Goal: Complete application form

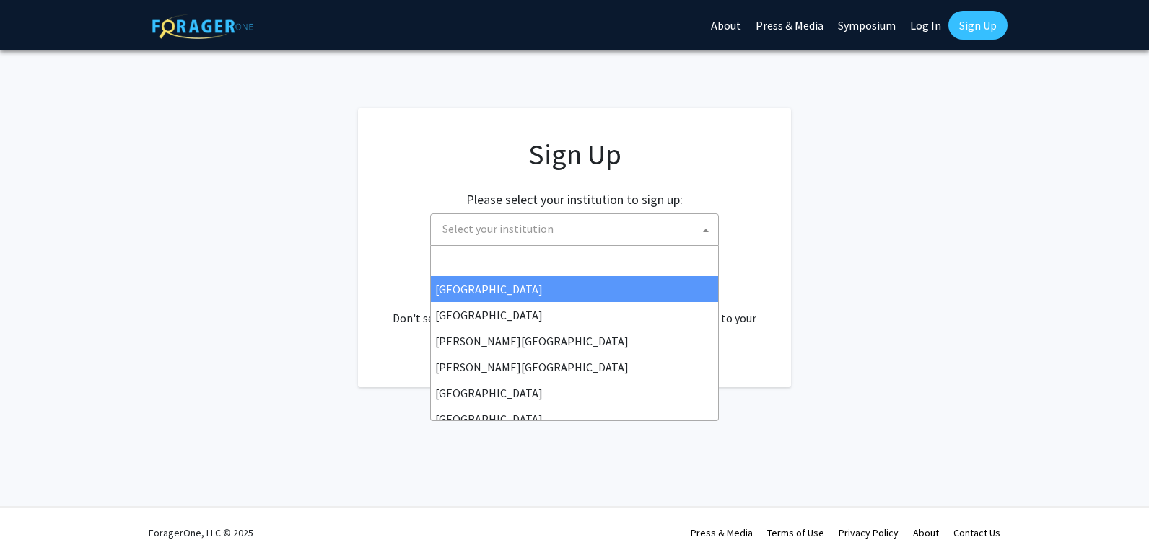
click at [699, 227] on span at bounding box center [705, 230] width 14 height 32
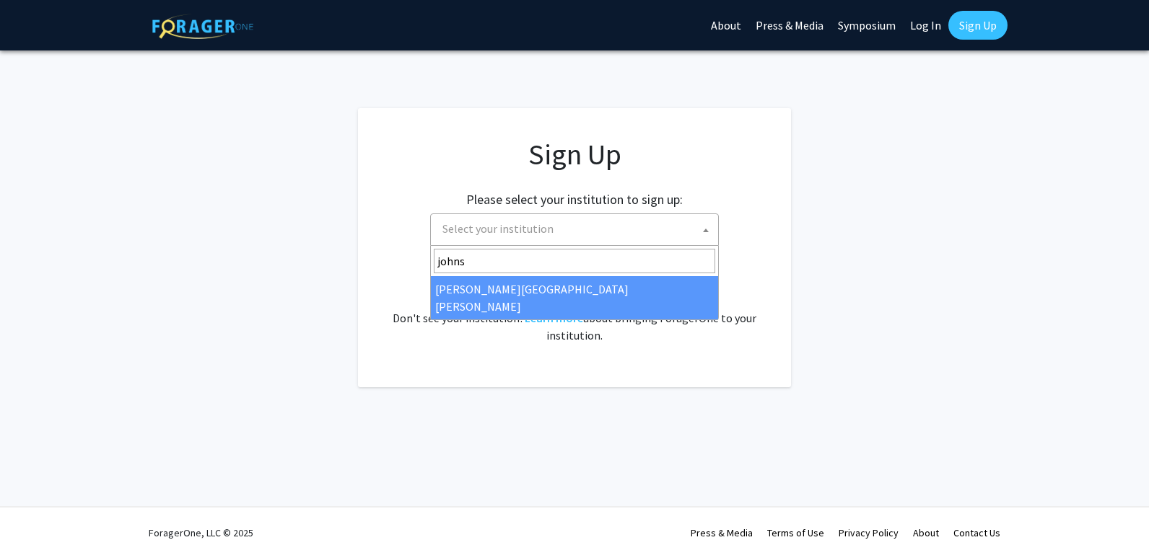
type input "johns"
select select "1"
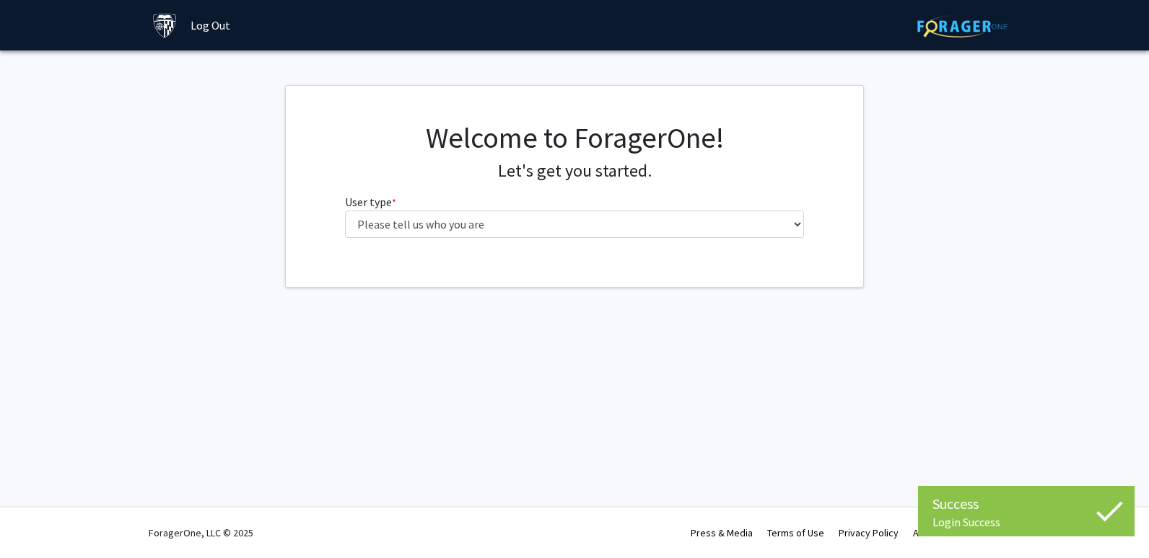
click at [697, 239] on div "Welcome to ForagerOne! Let's get you started. User type * required Please tell …" at bounding box center [574, 184] width 481 height 129
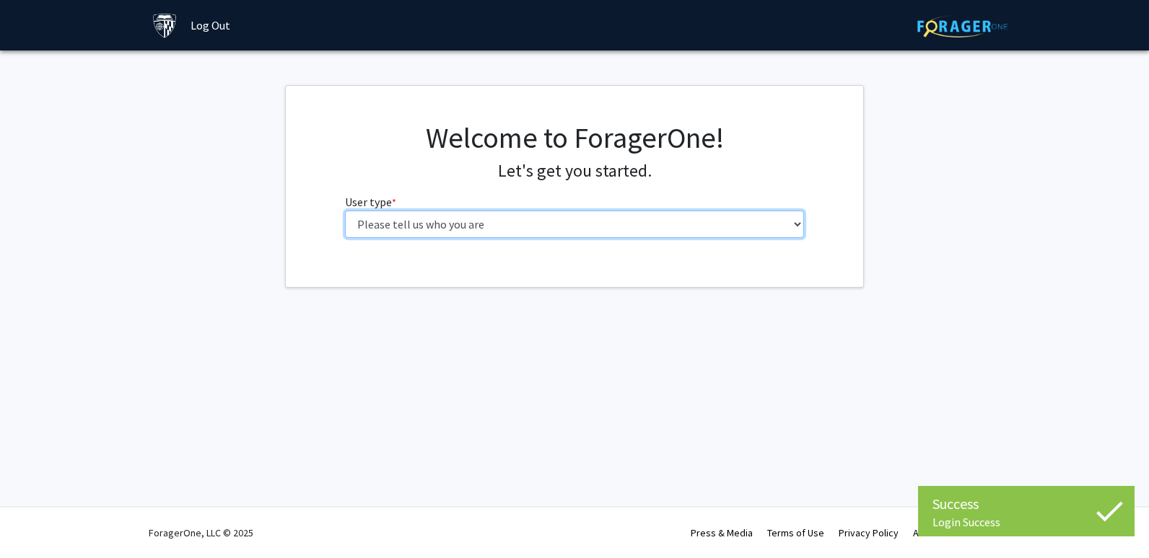
click at [697, 234] on select "Please tell us who you are Undergraduate Student Master's Student Doctoral Cand…" at bounding box center [575, 224] width 460 height 27
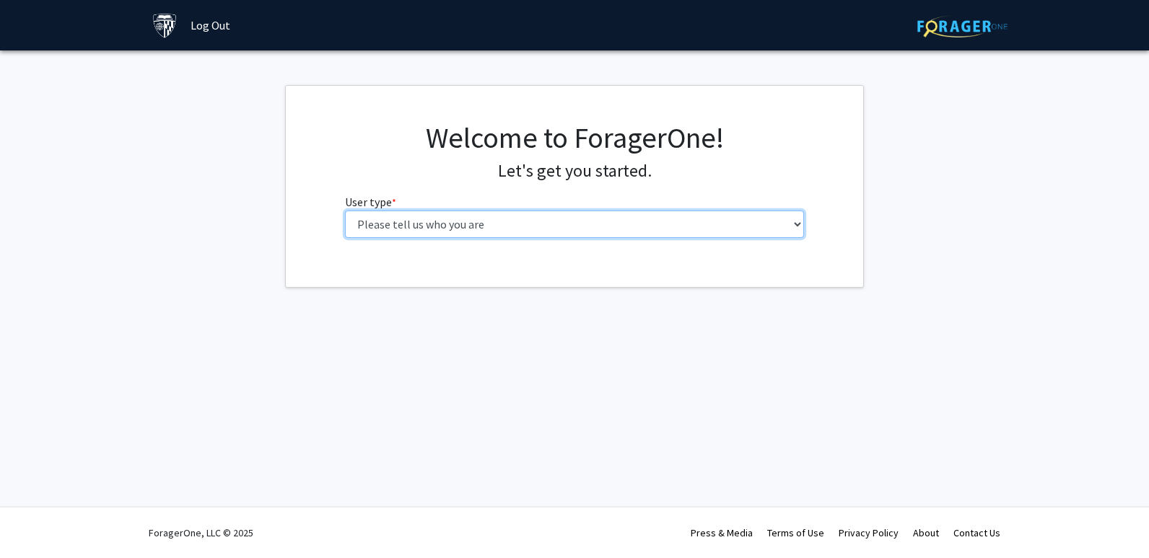
select select "3: doc"
click at [345, 211] on select "Please tell us who you are Undergraduate Student Master's Student Doctoral Cand…" at bounding box center [575, 224] width 460 height 27
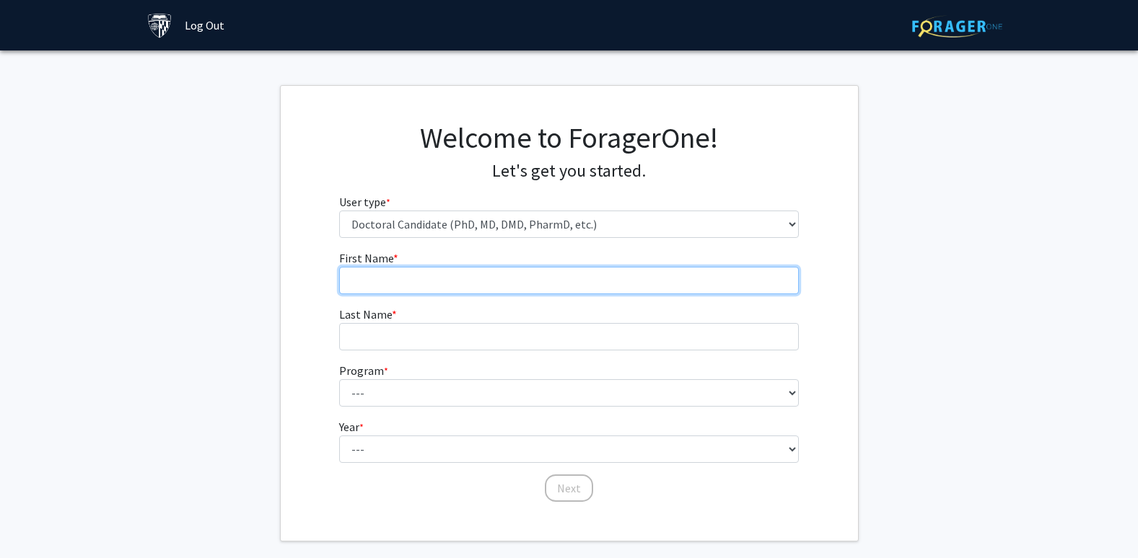
click at [618, 289] on input "First Name * required" at bounding box center [569, 280] width 460 height 27
type input "[PERSON_NAME]"
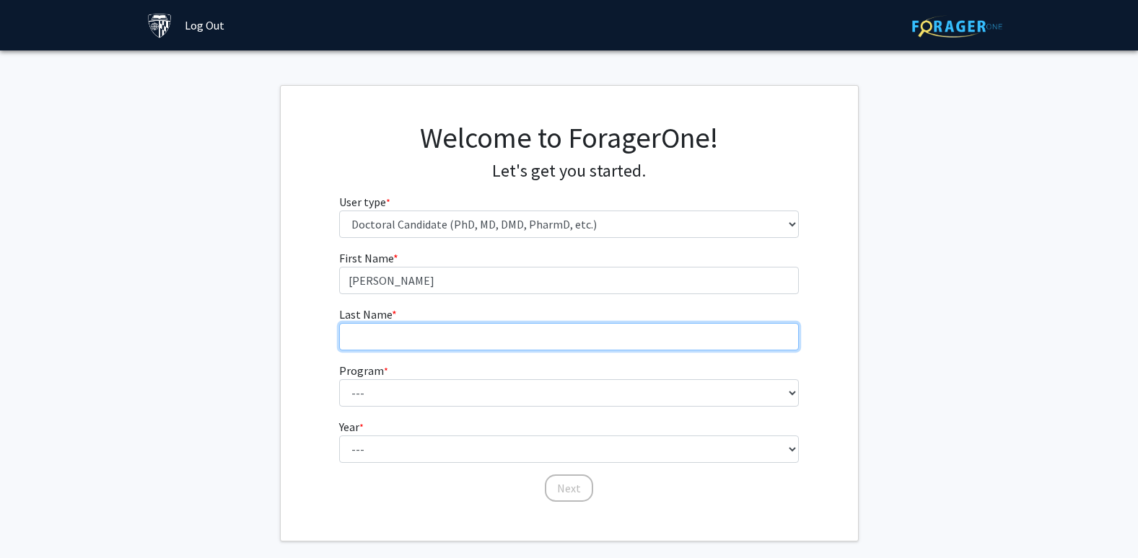
click at [554, 336] on input "Last Name * required" at bounding box center [569, 336] width 460 height 27
type input "Olatunji"
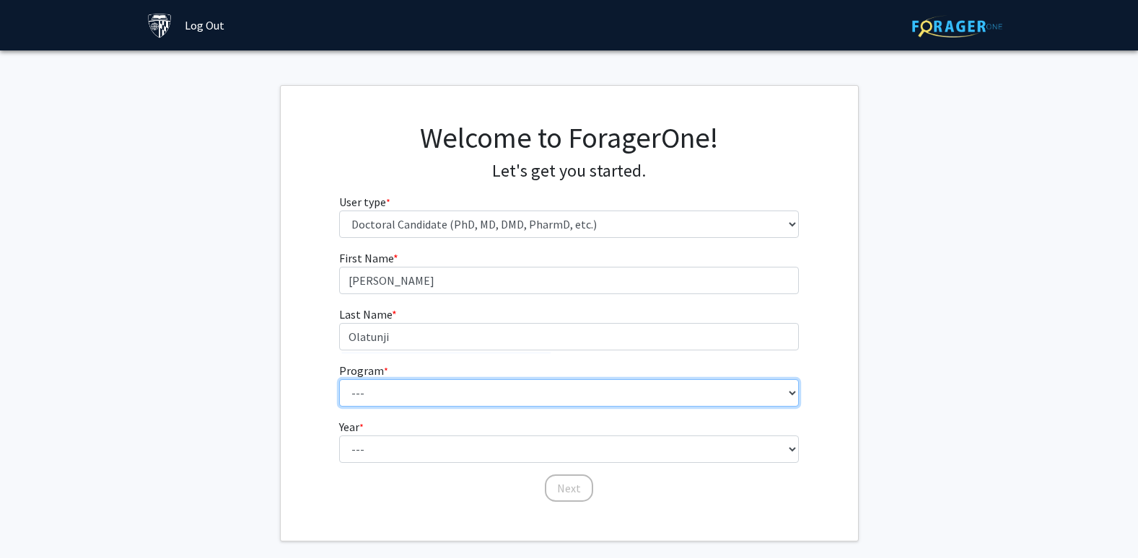
click at [518, 387] on select "--- Adult-Gerontological Acute Care Nurse Practitioner Adult-Gerontological Cri…" at bounding box center [569, 393] width 460 height 27
select select "6: 6"
click at [339, 380] on select "--- Adult-Gerontological Acute Care Nurse Practitioner Adult-Gerontological Cri…" at bounding box center [569, 393] width 460 height 27
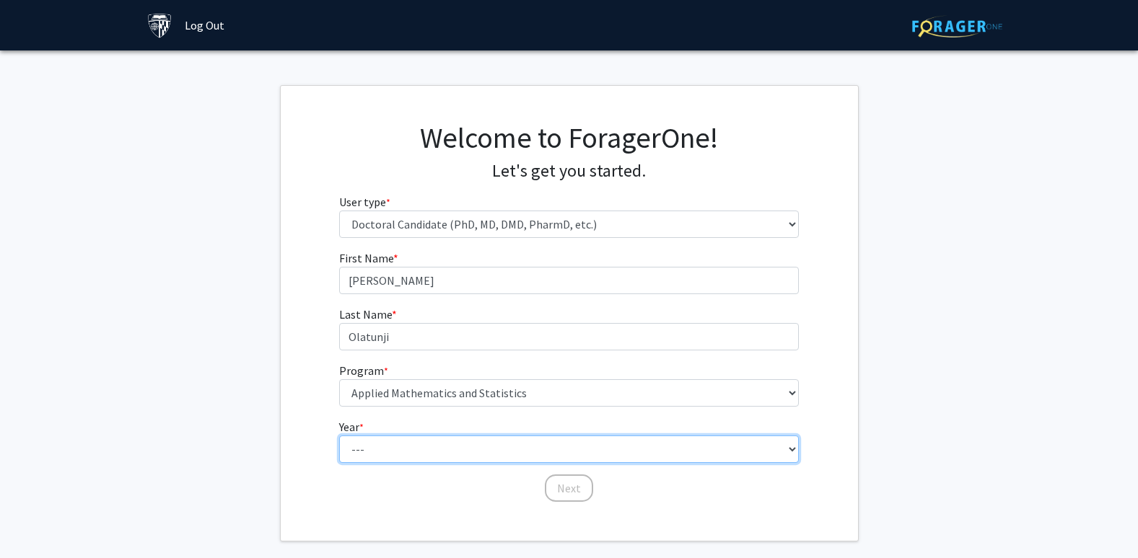
click at [374, 450] on select "--- First Year Second Year Third Year Fourth Year Fifth Year Sixth Year Seventh…" at bounding box center [569, 449] width 460 height 27
select select "2: second_year"
click at [339, 436] on select "--- First Year Second Year Third Year Fourth Year Fifth Year Sixth Year Seventh…" at bounding box center [569, 449] width 460 height 27
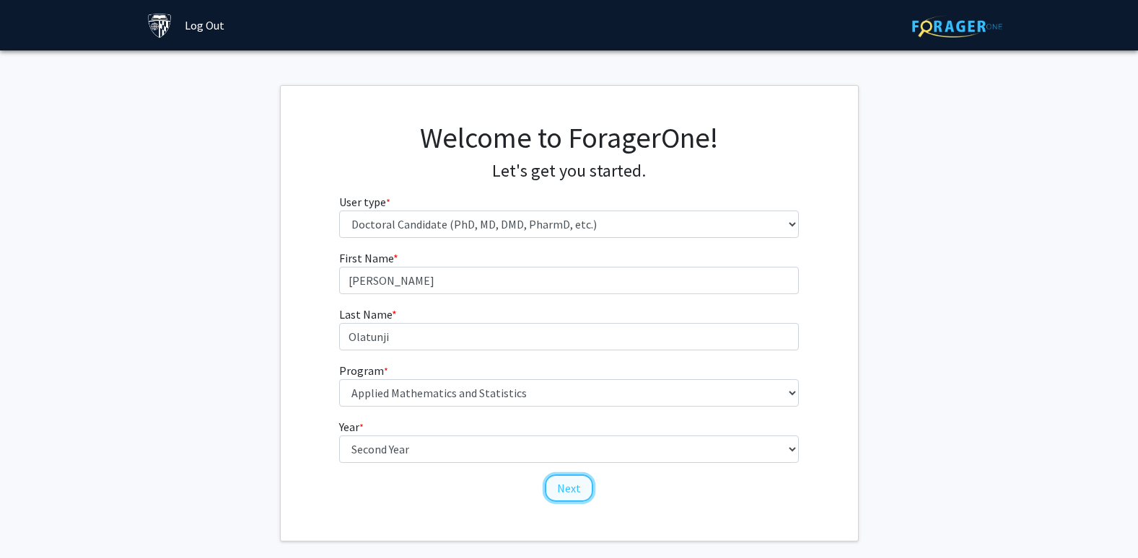
click at [571, 485] on button "Next" at bounding box center [569, 488] width 48 height 27
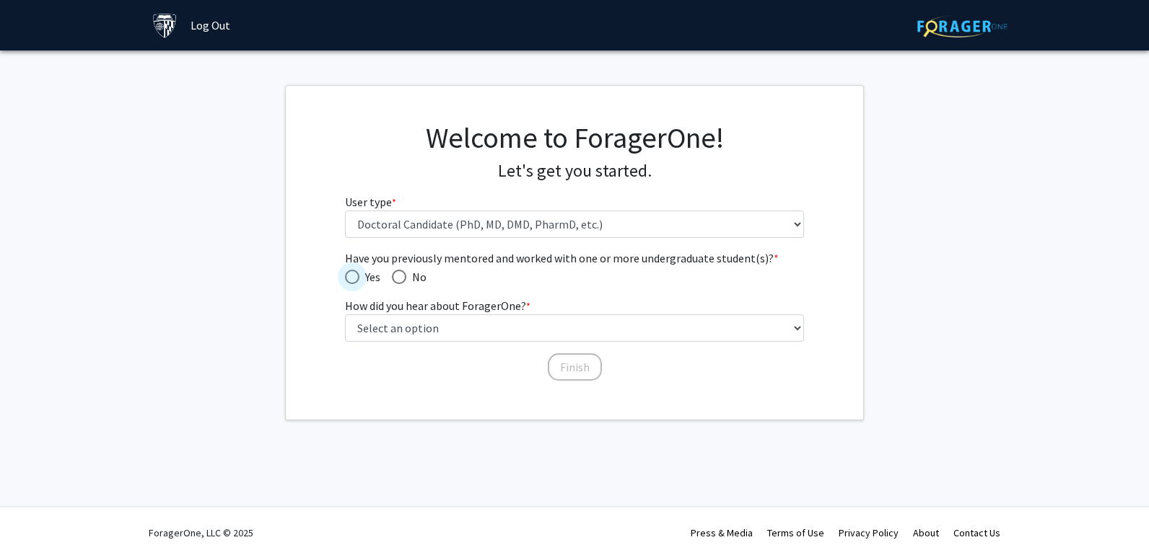
click at [353, 277] on span "Have you previously mentored and worked with one or more undergraduate student(…" at bounding box center [352, 277] width 14 height 14
click at [353, 277] on input "Yes" at bounding box center [352, 277] width 14 height 14
radio input "true"
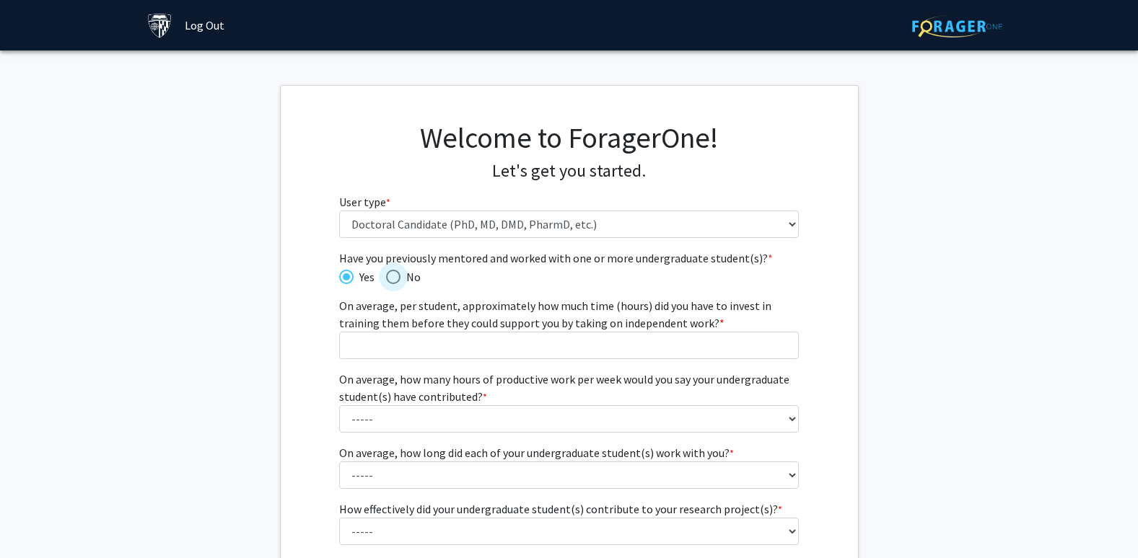
click at [395, 275] on span "Have you previously mentored and worked with one or more undergraduate student(…" at bounding box center [393, 277] width 14 height 14
click at [395, 275] on input "No" at bounding box center [393, 277] width 14 height 14
radio input "true"
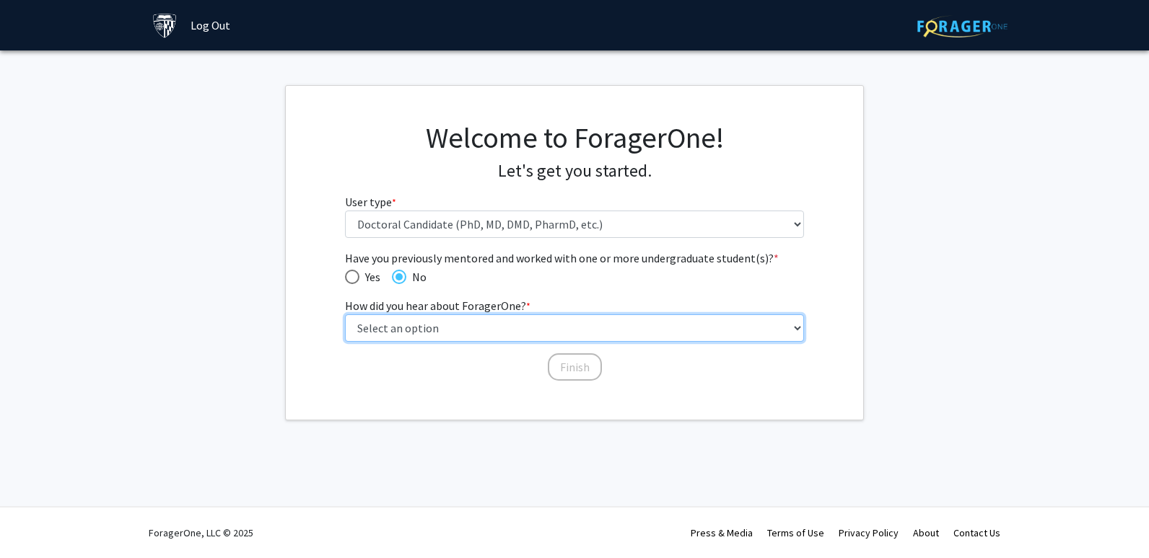
click at [484, 333] on select "Select an option Peer/student recommendation Faculty/staff recommendation Unive…" at bounding box center [575, 328] width 460 height 27
select select "3: university_website"
click at [345, 315] on select "Select an option Peer/student recommendation Faculty/staff recommendation Unive…" at bounding box center [575, 328] width 460 height 27
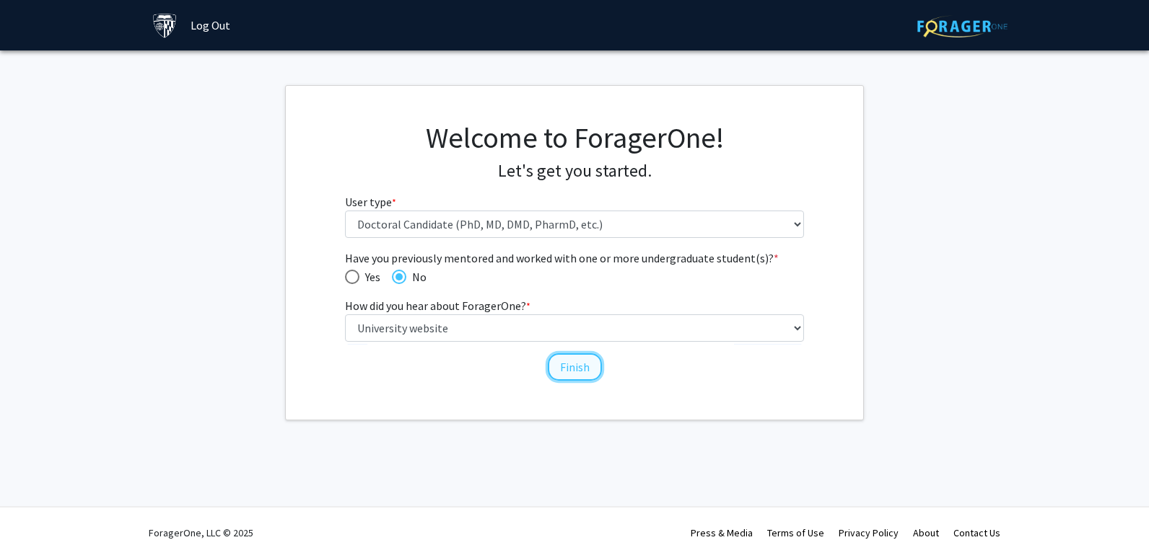
click at [576, 371] on button "Finish" at bounding box center [575, 367] width 54 height 27
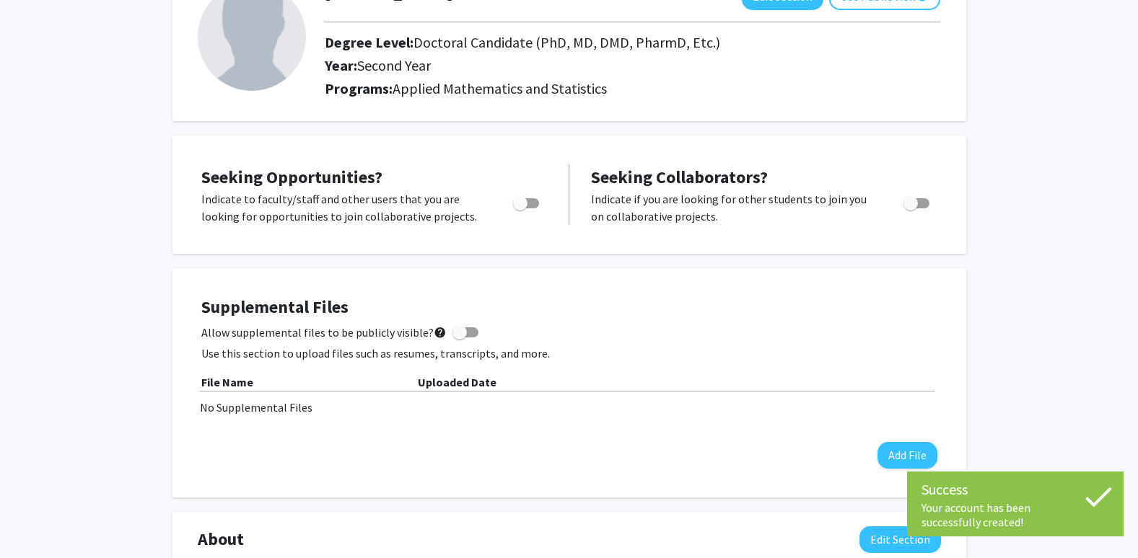
scroll to position [116, 0]
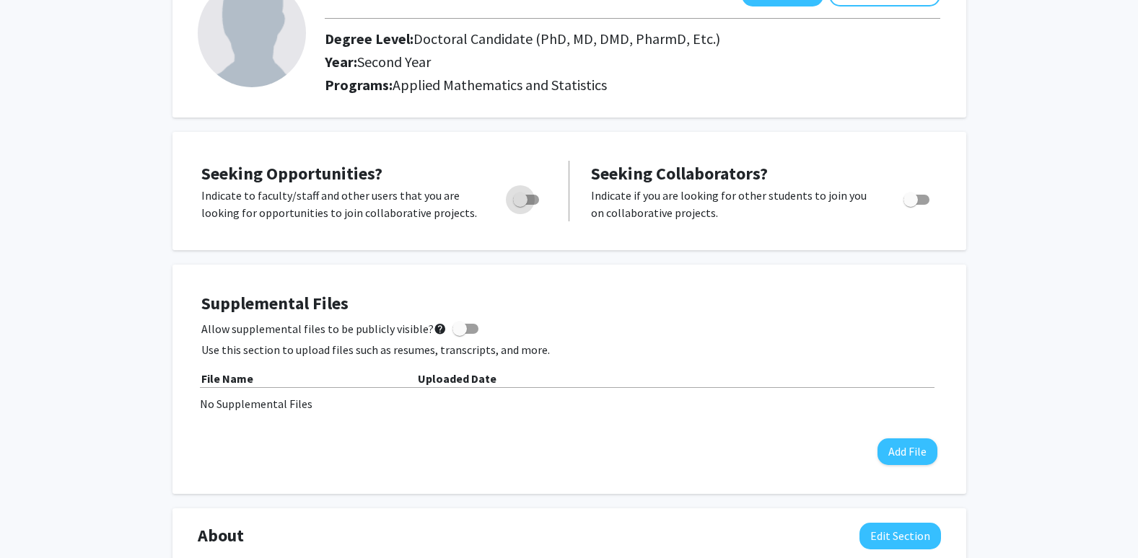
click at [527, 200] on span "Toggle" at bounding box center [520, 200] width 14 height 14
click at [520, 205] on input "Are you actively seeking opportunities?" at bounding box center [519, 205] width 1 height 1
click at [522, 201] on span "Toggle" at bounding box center [526, 200] width 26 height 10
click at [520, 205] on input "Are you actively seeking opportunities?" at bounding box center [519, 205] width 1 height 1
checkbox input "false"
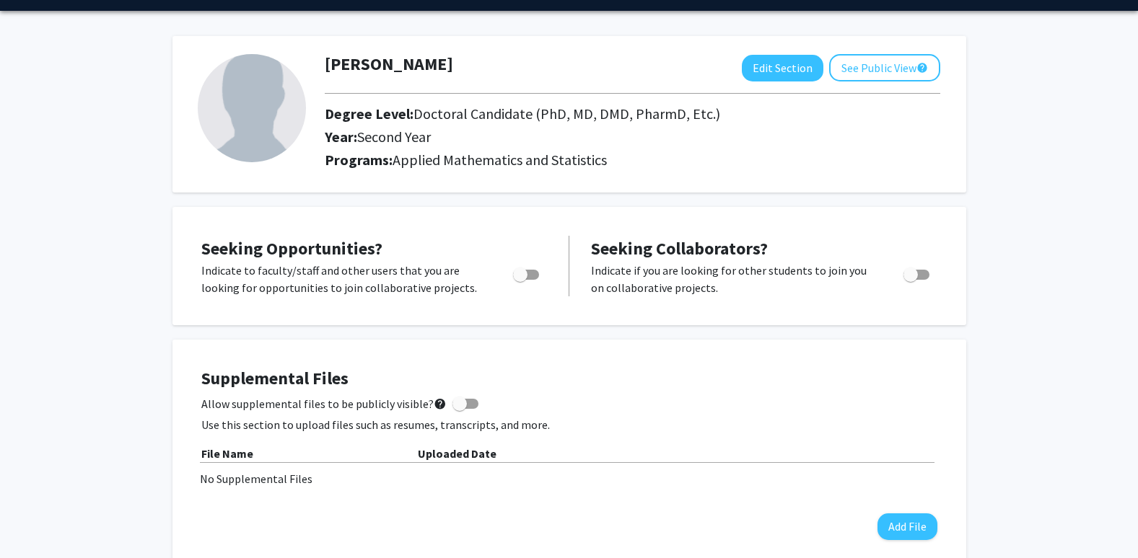
scroll to position [0, 0]
